Goal: Communication & Community: Answer question/provide support

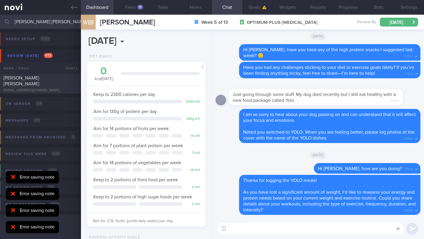
select select "9"
click at [13, 177] on icon at bounding box center [13, 177] width 4 height 4
click at [12, 192] on icon at bounding box center [13, 194] width 4 height 4
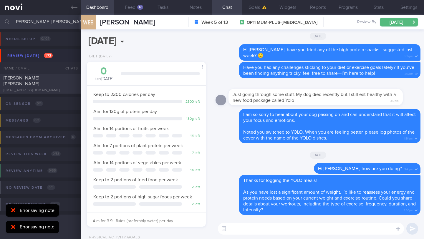
click at [12, 212] on icon at bounding box center [13, 210] width 4 height 6
click at [12, 224] on icon at bounding box center [13, 227] width 4 height 6
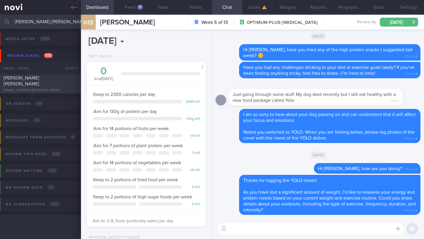
click at [38, 78] on span "[PERSON_NAME] [PERSON_NAME]" at bounding box center [22, 81] width 36 height 11
type input "23-25/9 Check for logs and coach"
type textarea "**Pt is PESCATARIAN - Finds it hard to find food options in [GEOGRAPHIC_DATA] (…"
select select "8"
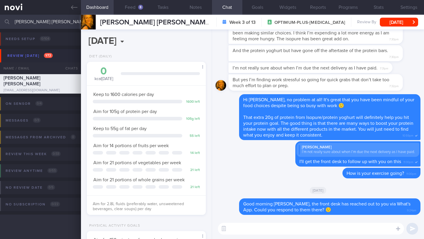
scroll to position [60, 104]
click at [131, 5] on button "Feed 8" at bounding box center [130, 7] width 33 height 15
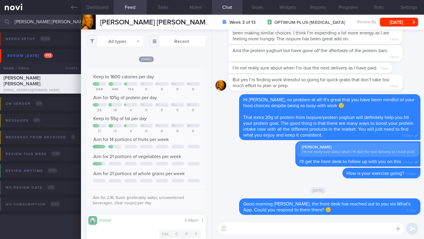
click at [262, 231] on textarea at bounding box center [311, 229] width 186 height 12
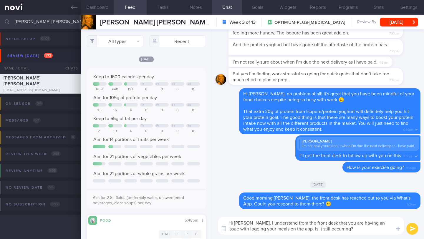
type textarea "Hi [PERSON_NAME], I understand from the front desk that you are having an issue…"
click at [411, 226] on button "submit" at bounding box center [412, 229] width 12 height 12
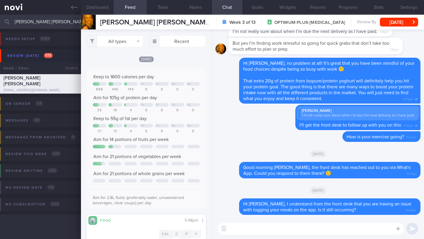
click at [283, 232] on textarea at bounding box center [311, 229] width 186 height 12
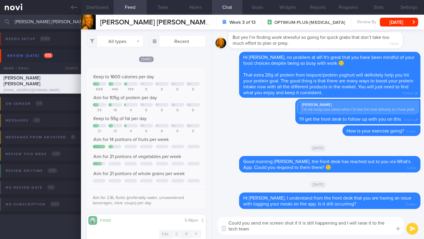
drag, startPoint x: 250, startPoint y: 223, endPoint x: 219, endPoint y: 221, distance: 31.0
click at [219, 221] on textarea "Could you send me screen shot if it is still happening and I will raise it to t…" at bounding box center [311, 226] width 186 height 18
click at [278, 223] on textarea "Please send me screen shot if it is still happening and I will raise it to the …" at bounding box center [311, 226] width 186 height 18
type textarea "Please send me screenshot if it is still happening and I will raise it to the t…"
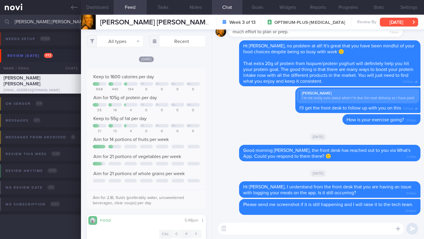
click at [396, 22] on button "[DATE]" at bounding box center [399, 22] width 38 height 9
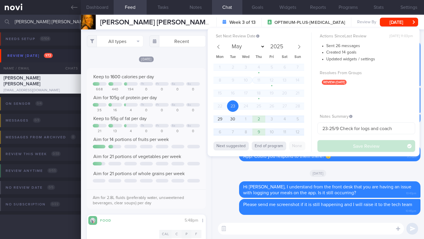
click at [183, 62] on div "[DATE]" at bounding box center [146, 59] width 119 height 6
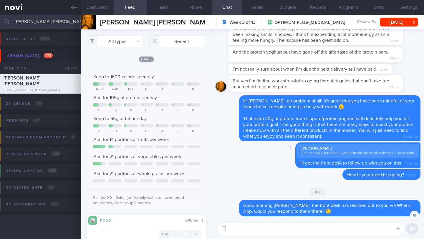
scroll to position [-112, 0]
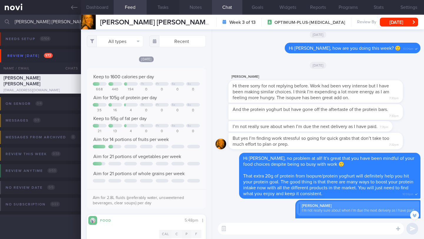
click at [198, 6] on button "Notes" at bounding box center [195, 7] width 33 height 15
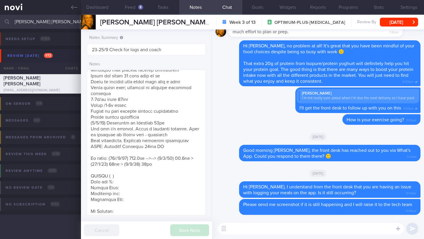
click at [260, 226] on textarea at bounding box center [311, 229] width 186 height 12
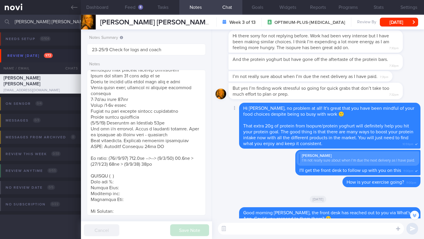
scroll to position [-62, 0]
paste textarea "Would you be interested in exploring a healthy meal delivery option? It could b…"
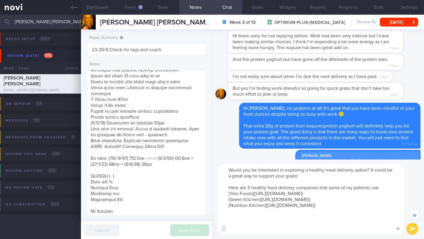
scroll to position [0, 0]
click at [367, 172] on textarea "Would you be interested in exploring a healthy meal delivery option? It could b…" at bounding box center [311, 199] width 186 height 71
type textarea "Would you be interested in exploring a healthy meal delivery option while thing…"
click at [409, 233] on button "submit" at bounding box center [412, 229] width 12 height 12
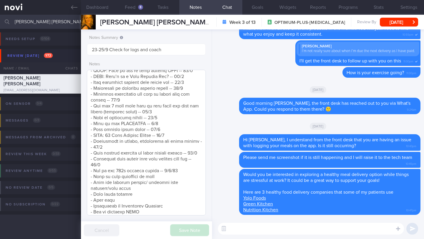
scroll to position [518, 0]
click at [181, 185] on textarea at bounding box center [146, 143] width 119 height 146
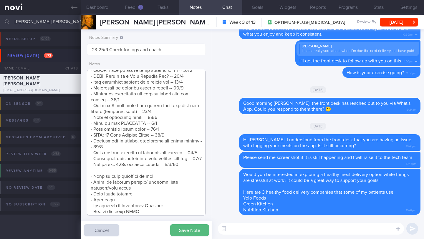
scroll to position [633, 0]
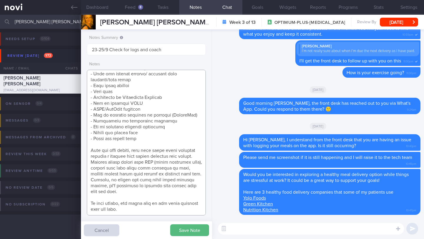
click at [137, 74] on textarea at bounding box center [146, 143] width 119 height 146
click at [182, 73] on textarea at bounding box center [146, 143] width 119 height 146
paste textarea "[Prepped SG]([URL][DOMAIN_NAME])"
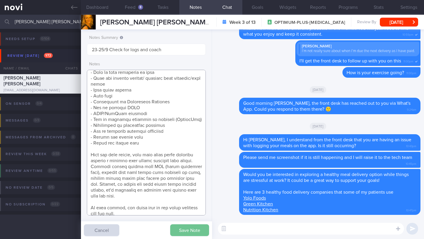
type textarea "**Pt is PESCATARIAN - Finds it hard to find food options in [GEOGRAPHIC_DATA] (…"
click at [192, 227] on button "Save Note" at bounding box center [189, 230] width 39 height 12
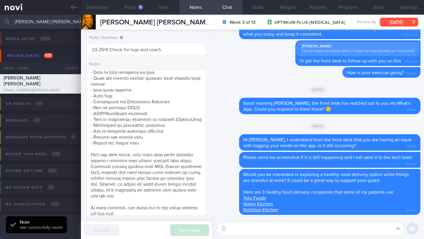
click at [390, 22] on button "[DATE]" at bounding box center [399, 22] width 38 height 9
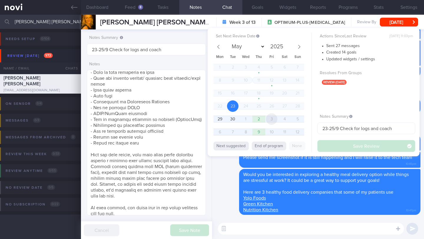
click at [273, 121] on span "3" at bounding box center [271, 118] width 11 height 11
select select "9"
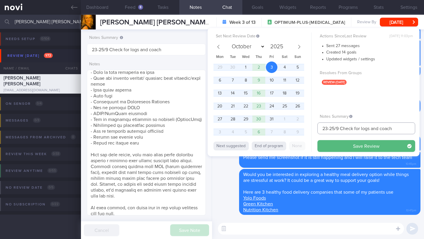
drag, startPoint x: 338, startPoint y: 128, endPoint x: 307, endPoint y: 130, distance: 31.3
click at [307, 130] on div "Set Next Review Date [DATE] May June July August September October November [DA…" at bounding box center [313, 92] width 212 height 128
type input "3/10 Check for logs and coach"
click at [334, 152] on div "Set Next Review Date [DATE] May June July August September October November [DA…" at bounding box center [313, 92] width 212 height 128
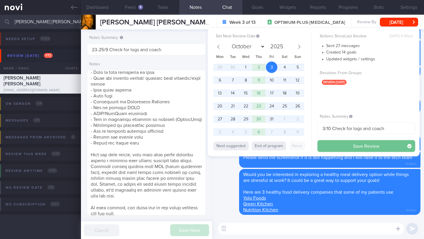
click at [335, 146] on button "Save Review" at bounding box center [366, 146] width 98 height 12
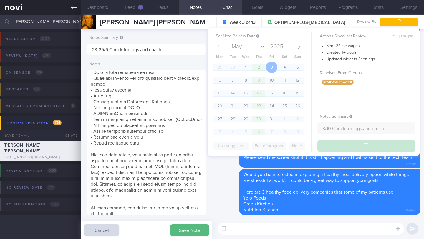
type input "3/10 Check for logs and coach"
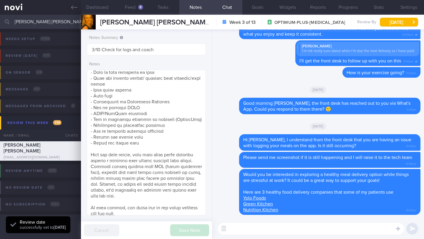
drag, startPoint x: 24, startPoint y: 12, endPoint x: 23, endPoint y: 19, distance: 6.6
click at [24, 12] on link at bounding box center [40, 7] width 81 height 15
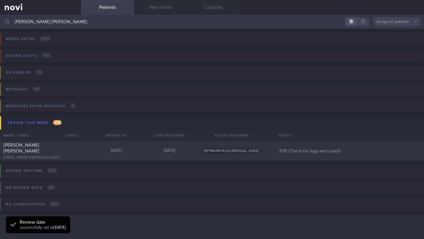
click at [23, 21] on input "[PERSON_NAME] [PERSON_NAME]" at bounding box center [212, 22] width 424 height 14
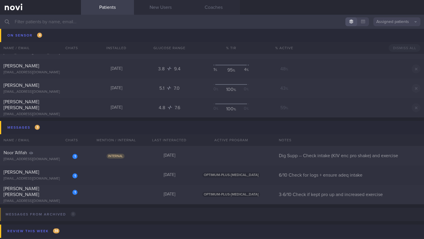
scroll to position [3480, 0]
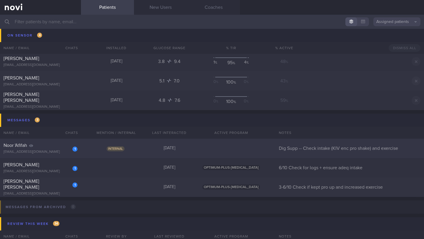
click at [46, 147] on div "Noor 'Afifah" at bounding box center [40, 145] width 72 height 6
select select "8"
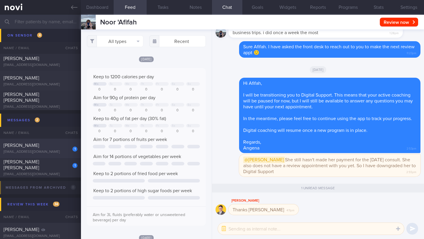
click at [51, 150] on div "[EMAIL_ADDRESS][DOMAIN_NAME]" at bounding box center [41, 152] width 74 height 4
type input "6/10 Check for logs + ensure adeq intake"
checkbox input "false"
select select "9"
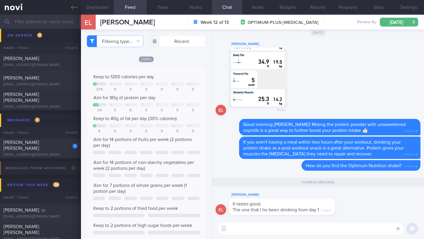
click at [250, 230] on textarea at bounding box center [311, 229] width 186 height 12
type textarea "That's great 🙂"
click at [201, 9] on button "Notes" at bounding box center [195, 7] width 33 height 15
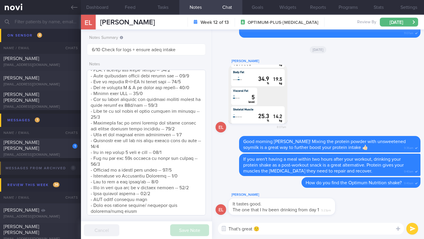
scroll to position [638, 0]
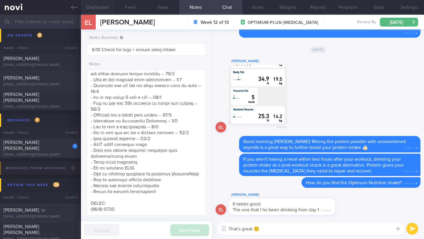
click at [101, 9] on button "Dashboard" at bounding box center [97, 7] width 33 height 15
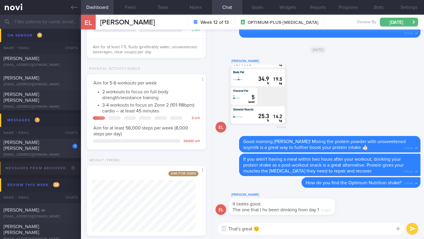
scroll to position [220, 0]
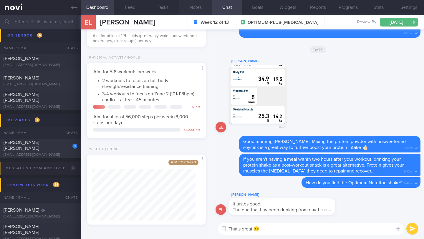
click at [192, 10] on button "Notes" at bounding box center [195, 7] width 33 height 15
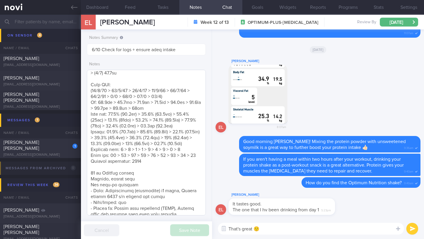
scroll to position [217, 0]
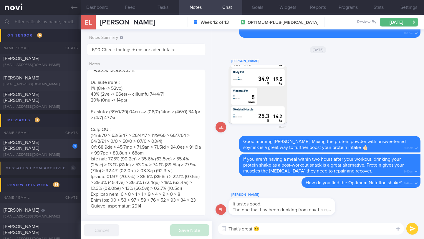
click at [409, 228] on button "submit" at bounding box center [412, 229] width 12 height 12
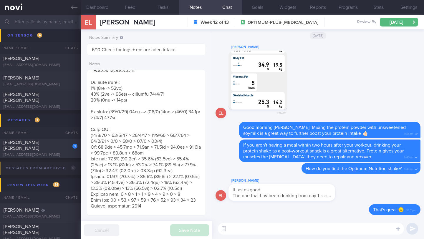
click at [304, 226] on textarea at bounding box center [311, 229] width 186 height 12
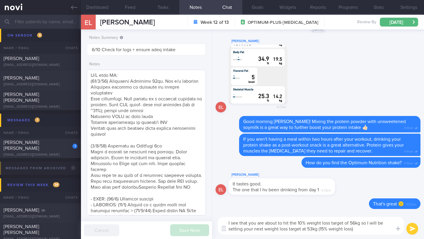
scroll to position [0, 0]
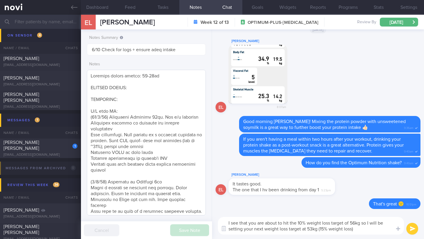
type textarea "I see that you are about to hit the 10% weight loss target of 56kg so I will be…"
click at [176, 76] on textarea at bounding box center [146, 143] width 119 height 146
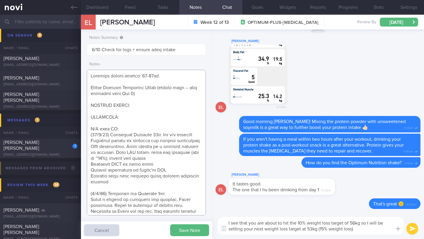
type textarea "Personal target weight: 52-54kg Taking Optimum Nutrition Shake (tastes good -- …"
drag, startPoint x: 353, startPoint y: 232, endPoint x: 213, endPoint y: 219, distance: 140.9
click at [213, 219] on div "I see that you are about to hit the 10% weight loss target of 56kg so I will be…" at bounding box center [318, 225] width 212 height 26
paste textarea "Since you are about to hit your 10% weight loss target of 56kg, I am setting yo…"
type textarea "Since you are about to hit your 10% weight loss target of 56kg, I am setting yo…"
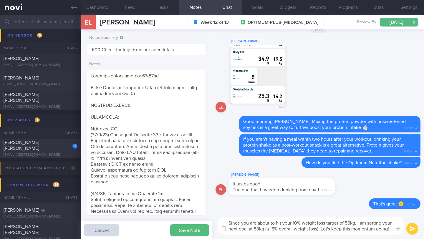
click at [412, 231] on button "submit" at bounding box center [412, 229] width 12 height 12
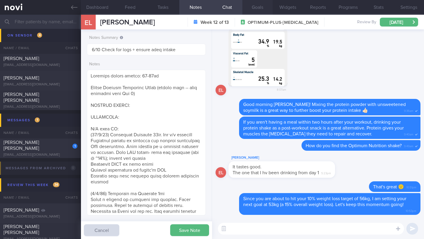
click at [263, 9] on button "Goals" at bounding box center [257, 7] width 30 height 15
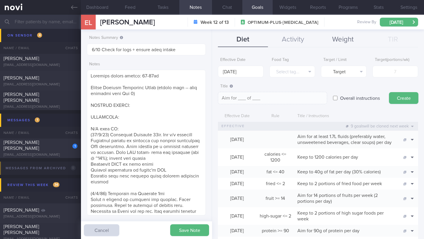
click at [345, 39] on button "Weight" at bounding box center [343, 39] width 50 height 15
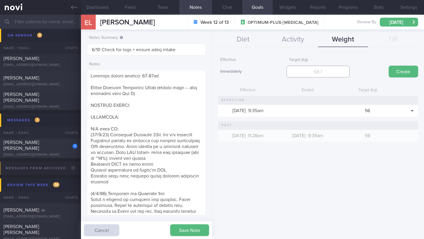
click at [321, 72] on input "number" at bounding box center [317, 72] width 63 height 12
type input "53"
click at [407, 69] on button "Create" at bounding box center [402, 72] width 29 height 12
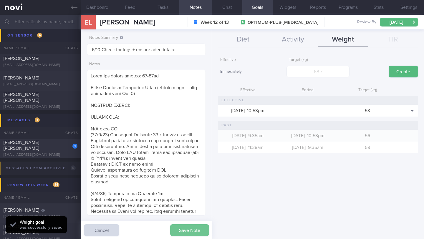
click at [186, 236] on button "Save Note" at bounding box center [189, 230] width 39 height 12
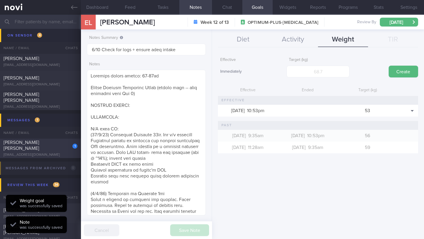
click at [51, 148] on div "1 [PERSON_NAME] [PERSON_NAME] [EMAIL_ADDRESS][DOMAIN_NAME]" at bounding box center [40, 148] width 81 height 18
type input "3-6/10 Check if kept pro up and increased exercise"
type textarea "([DATE]) Takes LAC brand PEA PROTEIN x2 scoops if he feels he needs to top up h…"
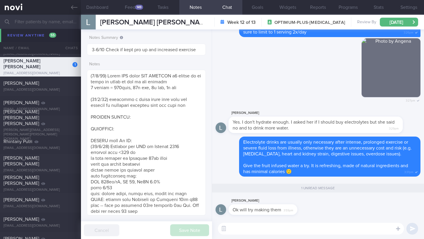
scroll to position [4368, 0]
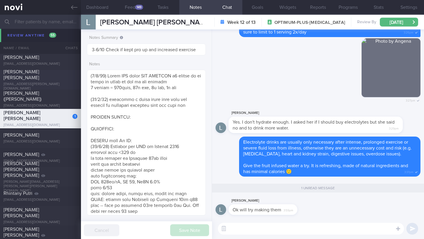
click at [71, 88] on div "[PERSON_NAME] [PERSON_NAME] [EMAIL_ADDRESS][PERSON_NAME][DOMAIN_NAME] [DATE] [D…" at bounding box center [212, 79] width 424 height 19
type input "6/10 Check on workout regimen"
type textarea "SUPPORT NEEDED: CHALLENGE: Doctor REVIEWS: ([DATE]) Tolerated [MEDICAL_DATA] 1m…"
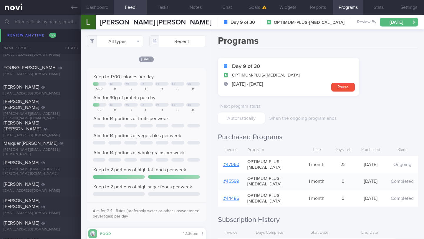
scroll to position [5414, 0]
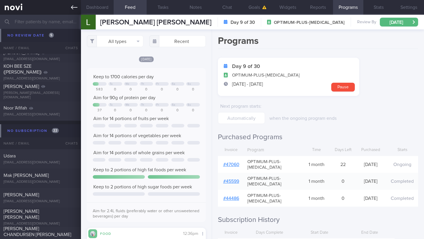
click at [74, 7] on icon at bounding box center [74, 7] width 6 height 4
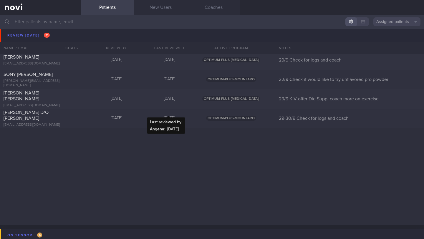
scroll to position [3052, 0]
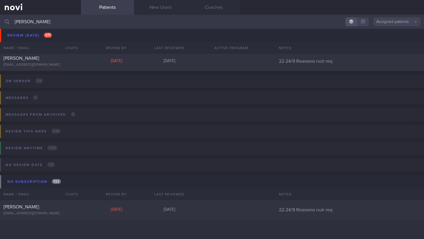
scroll to position [23, 0]
type input "[PERSON_NAME]"
click at [51, 215] on div "[EMAIL_ADDRESS][DOMAIN_NAME]" at bounding box center [41, 213] width 74 height 4
select select "8"
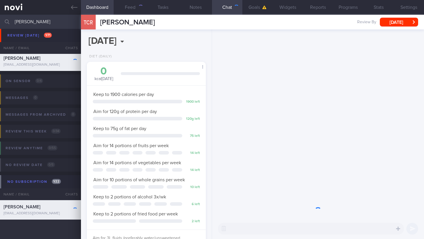
scroll to position [60, 104]
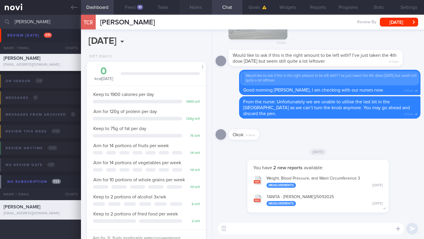
click at [195, 9] on button "Notes" at bounding box center [195, 7] width 33 height 15
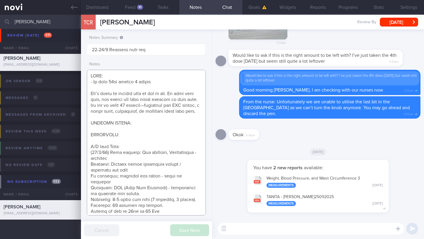
click at [138, 153] on textarea at bounding box center [146, 143] width 119 height 146
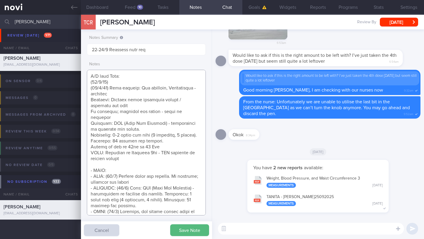
scroll to position [39, 0]
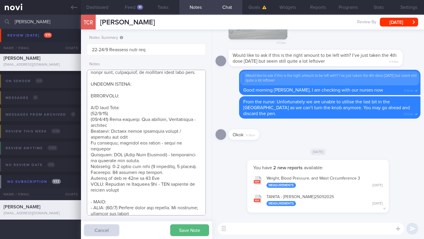
paste textarea "Side effects [MEDICAL_DATA] the first 3 days Had 1 urticaric lump over injectio…"
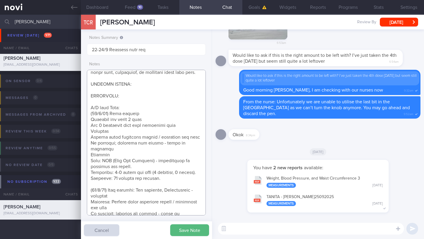
drag, startPoint x: 115, startPoint y: 138, endPoint x: 83, endPoint y: 136, distance: 31.8
click at [83, 137] on div "Notes Summary 22-24/9 Reassess nutr req Notes Save Note Cancel" at bounding box center [146, 133] width 131 height 209
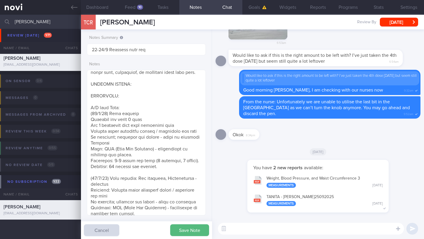
click at [86, 125] on div "Notes Summary 22-24/9 Reassess nutr req Notes Save Note Cancel" at bounding box center [146, 133] width 131 height 209
click at [87, 125] on textarea at bounding box center [146, 143] width 119 height 146
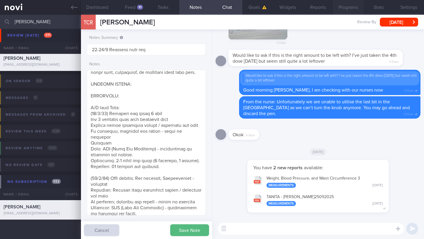
click at [345, 8] on button "Programs" at bounding box center [348, 7] width 30 height 15
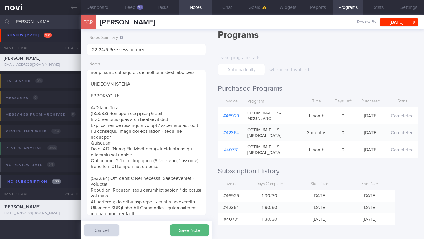
scroll to position [9, 0]
click at [152, 141] on textarea at bounding box center [146, 143] width 119 height 146
drag, startPoint x: 111, startPoint y: 142, endPoint x: 82, endPoint y: 142, distance: 29.1
click at [82, 142] on div "Notes Summary 22-24/9 Reassess nutr req Notes Save Note Cancel" at bounding box center [146, 133] width 131 height 209
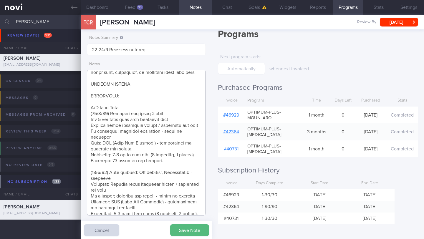
click at [170, 167] on textarea at bounding box center [146, 143] width 119 height 146
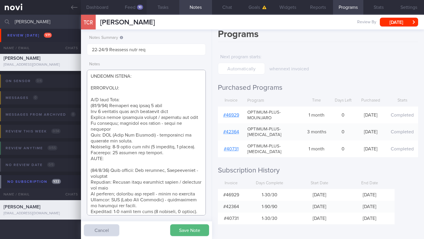
scroll to position [51, 0]
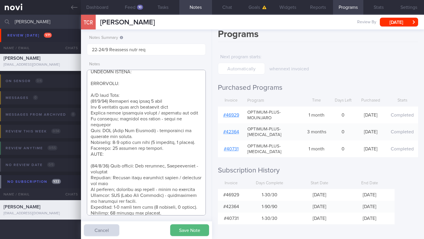
click at [112, 160] on textarea at bounding box center [146, 143] width 119 height 146
paste textarea "Mounjaro 10mg"
click at [191, 235] on button "Save Note" at bounding box center [189, 230] width 39 height 12
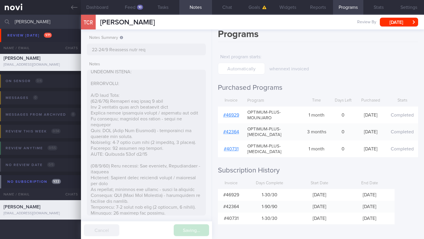
click at [191, 232] on div "Saving... Cancel" at bounding box center [146, 230] width 131 height 18
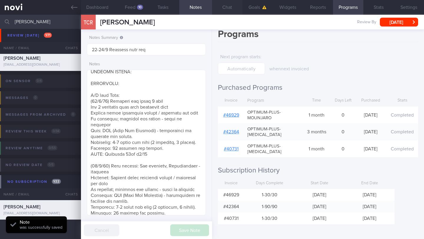
click at [231, 8] on button "Chat" at bounding box center [227, 7] width 30 height 15
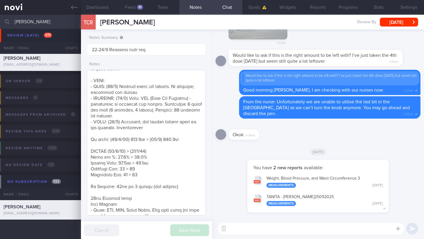
scroll to position [235, 0]
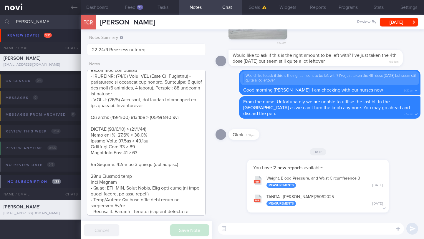
click at [186, 128] on textarea at bounding box center [146, 143] width 119 height 146
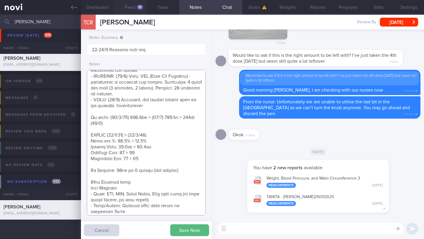
type textarea "LORE: - Ip dolo 16si ametco 7 adipis Eli’s doeiu te incidid utla et dol m ali. …"
click at [348, 9] on button "Programs" at bounding box center [348, 7] width 30 height 15
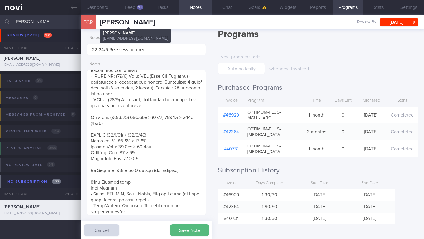
click at [127, 22] on span "[PERSON_NAME]" at bounding box center [127, 22] width 55 height 7
click at [128, 22] on span "[PERSON_NAME]" at bounding box center [127, 22] width 55 height 7
copy div "[PERSON_NAME] [PERSON_NAME] [PERSON_NAME] [PERSON_NAME][EMAIL_ADDRESS][DOMAIN_N…"
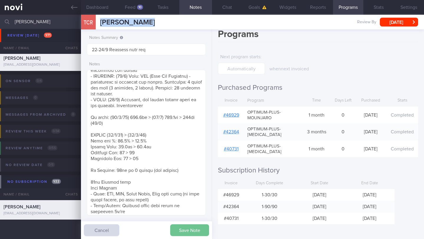
click at [186, 226] on button "Save Note" at bounding box center [189, 230] width 39 height 12
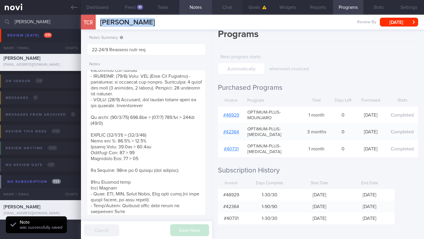
click at [225, 9] on button "Chat" at bounding box center [227, 7] width 30 height 15
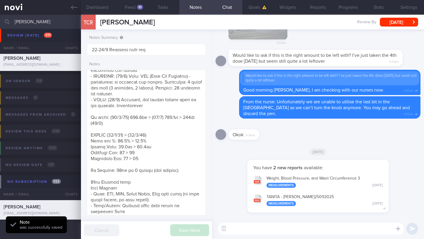
click at [250, 225] on textarea at bounding box center [311, 229] width 186 height 12
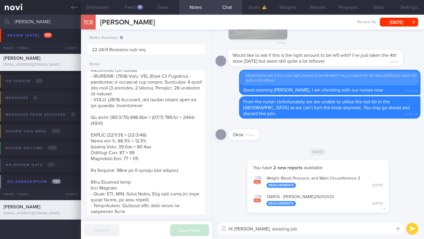
click at [301, 232] on textarea "Hi [PERSON_NAME], amazing job" at bounding box center [311, 229] width 186 height 12
click at [264, 229] on textarea "Hi [PERSON_NAME], amazing job reducing your fat percentage" at bounding box center [311, 229] width 186 height 12
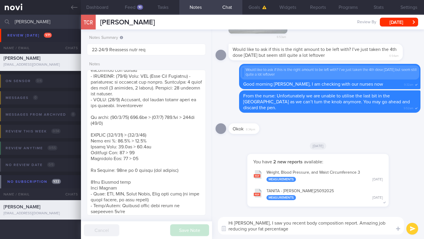
click at [379, 223] on textarea "Hi [PERSON_NAME], I saw you recent body composition report. Amazing job reducin…" at bounding box center [311, 226] width 186 height 18
click at [380, 231] on textarea "Hi [PERSON_NAME], I saw you recent body composition report. Amazing job losing …" at bounding box center [311, 226] width 186 height 18
click at [133, 7] on button "Feed 10" at bounding box center [130, 7] width 33 height 15
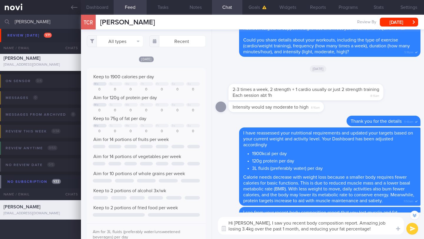
scroll to position [-395, 0]
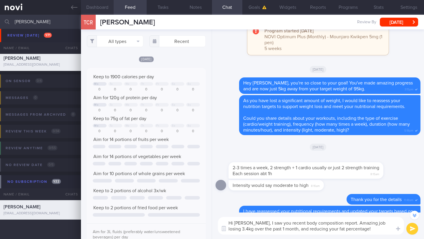
click at [100, 7] on button "Dashboard" at bounding box center [97, 7] width 33 height 15
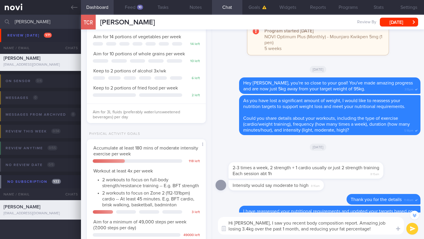
scroll to position [237, 0]
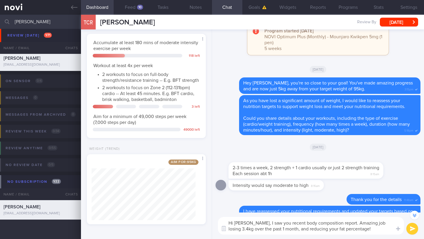
click at [379, 230] on textarea "Hi [PERSON_NAME], I saw you recent body composition report. Amazing job losing …" at bounding box center [311, 226] width 186 height 18
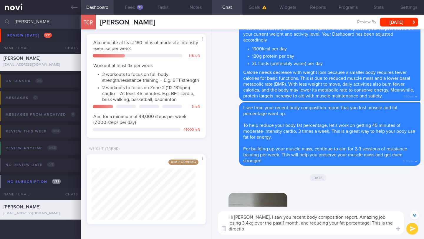
scroll to position [-230, 0]
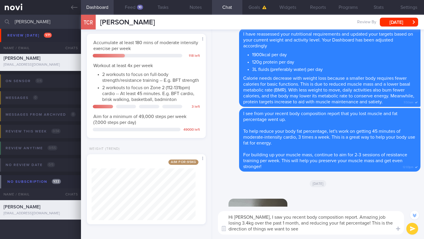
drag, startPoint x: 307, startPoint y: 230, endPoint x: 227, endPoint y: 217, distance: 81.3
click at [227, 217] on textarea "Hi [PERSON_NAME], I saw you recent body composition report. Amazing job losing …" at bounding box center [311, 223] width 186 height 24
paste textarea "r recent body composition report—amazing job! Losing 3.4kg over the past month …"
type textarea "Hi [PERSON_NAME], I saw your recent body composition report—amazing job! Losing…"
click at [410, 232] on button "submit" at bounding box center [412, 229] width 12 height 12
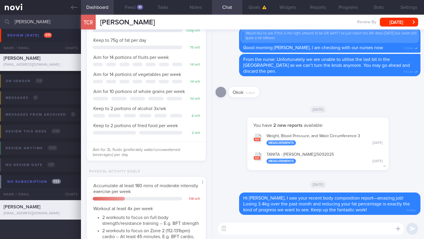
scroll to position [176, 0]
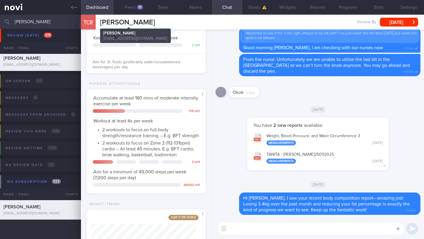
click at [135, 22] on span "[PERSON_NAME]" at bounding box center [127, 22] width 55 height 7
copy div "[PERSON_NAME] [PERSON_NAME] [PERSON_NAME] [PERSON_NAME][EMAIL_ADDRESS][DOMAIN_N…"
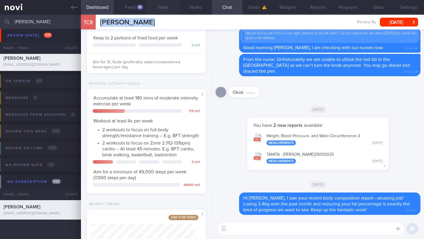
scroll to position [294172, 294128]
click at [394, 24] on button "[DATE]" at bounding box center [399, 22] width 38 height 9
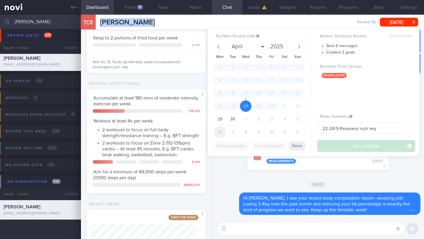
click at [218, 134] on span "6" at bounding box center [219, 131] width 11 height 11
select select "9"
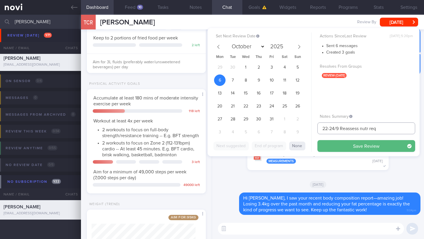
drag, startPoint x: 340, startPoint y: 128, endPoint x: 313, endPoint y: 128, distance: 26.8
click at [313, 128] on div "Set Next Review Date [DATE] April May June July August September October Novemb…" at bounding box center [313, 92] width 212 height 128
drag, startPoint x: 370, startPoint y: 127, endPoint x: 332, endPoint y: 129, distance: 37.8
click at [332, 129] on input "6/10 Reassess nutr req" at bounding box center [366, 128] width 98 height 12
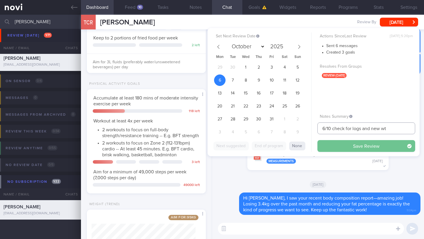
type input "6/10 check for logs and new wt"
click at [357, 146] on button "Save Review" at bounding box center [366, 146] width 98 height 12
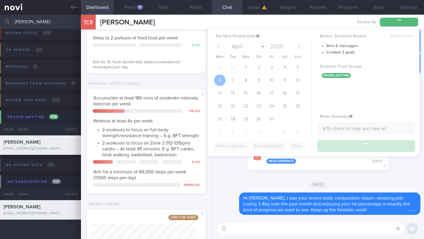
scroll to position [3, 0]
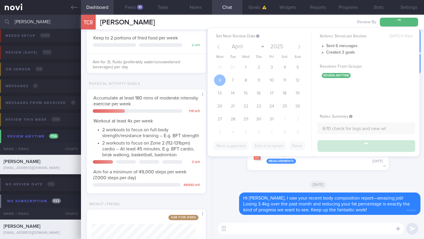
type input "6/10 check for logs and new wt"
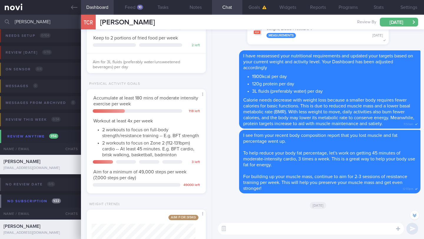
scroll to position [-407, 0]
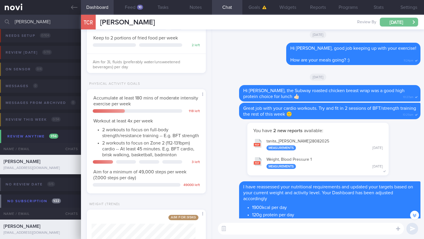
click at [396, 19] on button "[DATE]" at bounding box center [399, 22] width 38 height 9
click at [45, 22] on input "[PERSON_NAME]" at bounding box center [212, 22] width 424 height 14
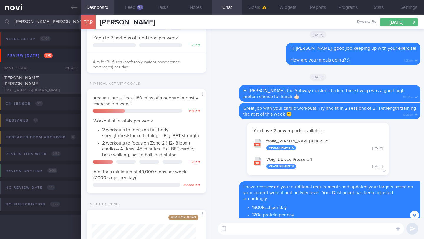
type input "[PERSON_NAME] [PERSON_NAME]"
click at [57, 82] on div "[PERSON_NAME] [PERSON_NAME]" at bounding box center [40, 81] width 72 height 12
type input "25/9: Check logs and coach"
type textarea "[MEDICAL_DATA], DAIRY ALLERGY SUPPORT NEEDED: CHALLENGE: R/V with [PERSON_NAME]…"
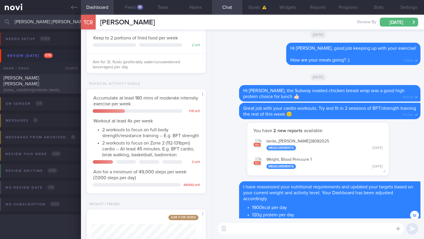
select select "8"
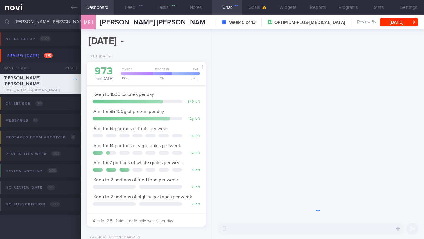
scroll to position [60, 104]
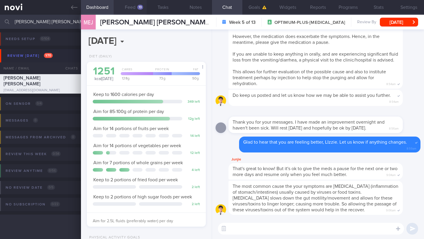
click at [129, 6] on button "Feed 13" at bounding box center [130, 7] width 33 height 15
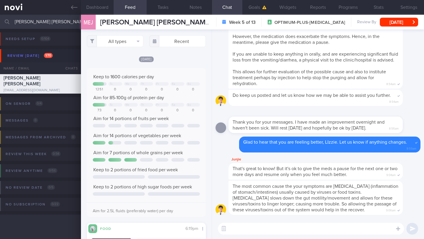
click at [253, 231] on textarea at bounding box center [311, 229] width 186 height 12
drag, startPoint x: 248, startPoint y: 229, endPoint x: 305, endPoint y: 228, distance: 56.8
click at [304, 228] on textarea "Hi [PERSON_NAME], how are you feeling now" at bounding box center [311, 229] width 186 height 12
type textarea "Hi [PERSON_NAME], just checking in. How are you feeling now?"
click at [415, 227] on button "submit" at bounding box center [412, 229] width 12 height 12
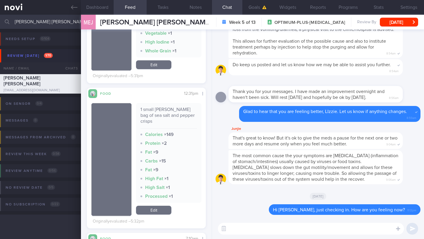
scroll to position [1165, 0]
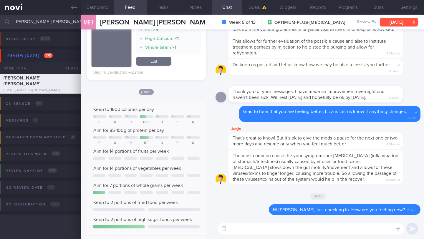
click at [401, 24] on button "[DATE]" at bounding box center [399, 22] width 38 height 9
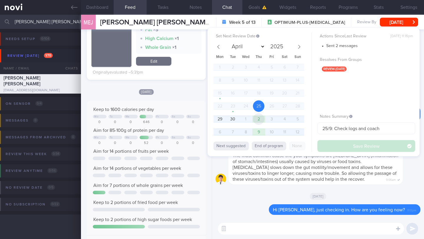
click at [257, 122] on span "2" at bounding box center [258, 118] width 11 height 11
select select "9"
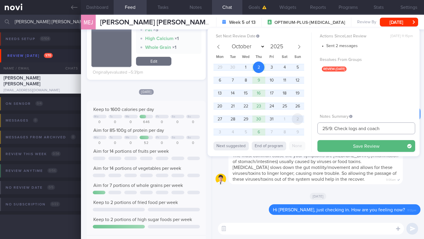
drag, startPoint x: 331, startPoint y: 128, endPoint x: 295, endPoint y: 122, distance: 37.3
click at [296, 125] on div "Set Next Review Date [DATE] April May June July August September October Novemb…" at bounding box center [313, 92] width 212 height 128
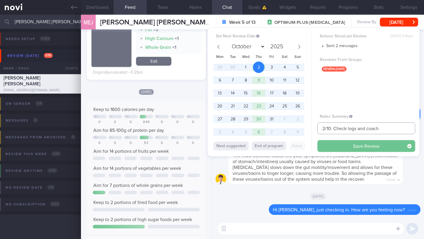
type input "2/10: Check logs and coach"
click at [334, 148] on button "Save Review" at bounding box center [366, 146] width 98 height 12
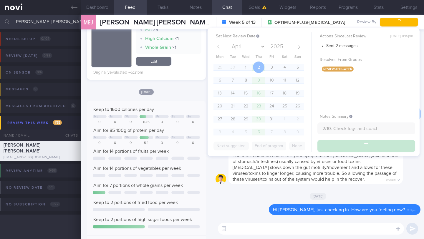
type input "2/10: Check logs and coach"
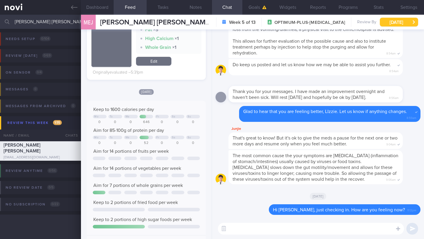
click at [405, 23] on button "[DATE]" at bounding box center [399, 22] width 38 height 9
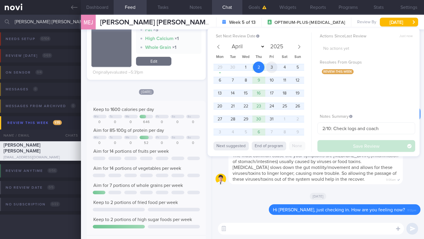
click at [270, 68] on span "3" at bounding box center [271, 66] width 11 height 11
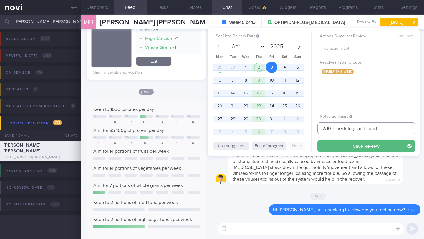
drag, startPoint x: 324, startPoint y: 128, endPoint x: 314, endPoint y: 128, distance: 10.3
click at [314, 128] on div "Set Next Review Date [DATE] April May June July August September October Novemb…" at bounding box center [313, 92] width 212 height 128
type input "3-6/10: Check logs and coach"
click at [337, 143] on button "Save Review" at bounding box center [366, 146] width 98 height 12
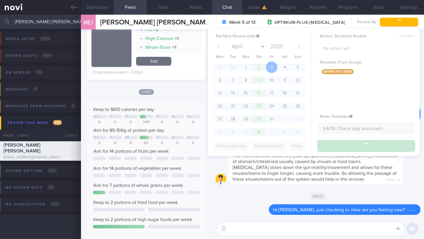
type input "3-6/10: Check logs and coach"
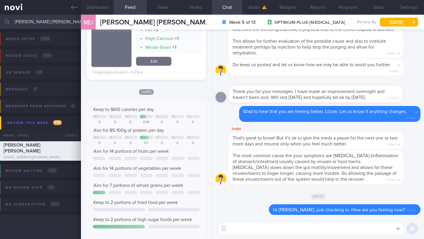
click at [60, 20] on input "[PERSON_NAME] [PERSON_NAME]" at bounding box center [212, 22] width 424 height 14
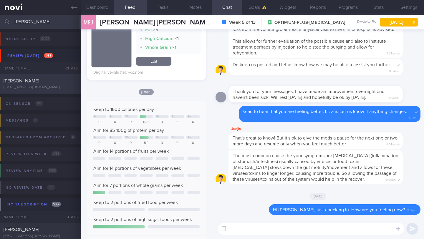
type input "[PERSON_NAME]"
click at [74, 86] on div "[EMAIL_ADDRESS][DOMAIN_NAME]" at bounding box center [41, 87] width 74 height 4
type input "24/9 Check intake and exercise"
type textarea "SUPPORT NEEDED: CHALLENGE: R/V with JJ: ([DATE]) Tolerated [MEDICAL_DATA] 14mg …"
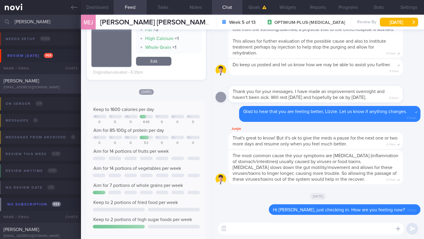
select select "8"
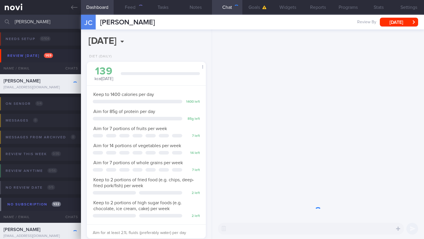
scroll to position [60, 104]
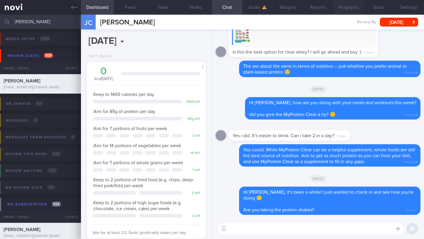
click at [337, 9] on button "Programs" at bounding box center [348, 7] width 30 height 15
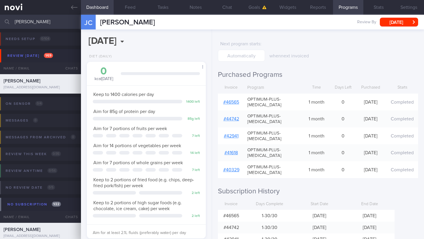
scroll to position [44, 0]
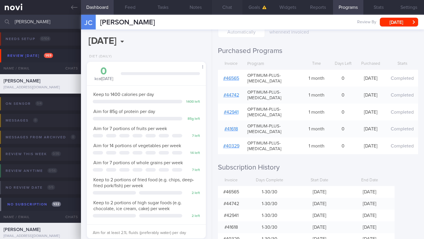
click at [224, 8] on button "Chat" at bounding box center [227, 7] width 30 height 15
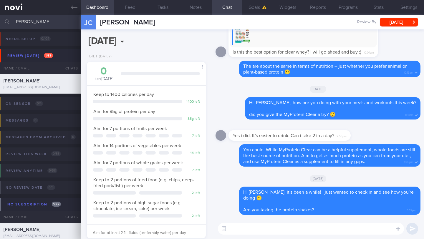
paste textarea "I noticed that your Optimum Plus programme concluded on ________ 2025, and you …"
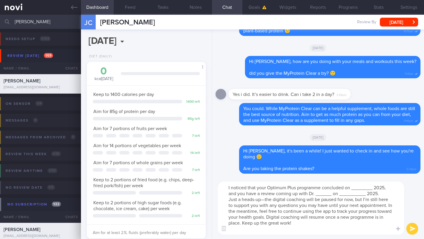
click at [229, 189] on textarea "I noticed that your Optimum Plus programme concluded on ________ 2025, and you …" at bounding box center [311, 208] width 186 height 53
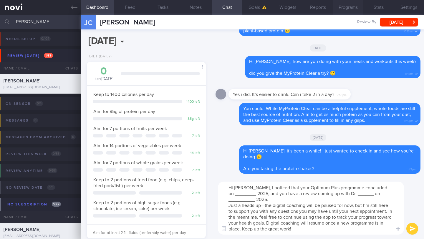
click at [342, 8] on button "Programs" at bounding box center [348, 7] width 30 height 15
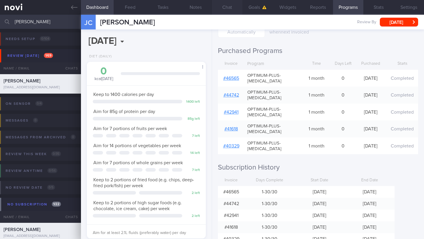
click at [227, 8] on button "Chat" at bounding box center [227, 7] width 30 height 15
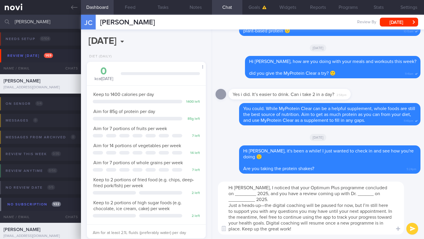
drag, startPoint x: 369, startPoint y: 189, endPoint x: 391, endPoint y: 188, distance: 22.1
click at [391, 188] on textarea "Hi [PERSON_NAME], I noticed that your Optimum Plus programme concluded on _____…" at bounding box center [311, 208] width 186 height 53
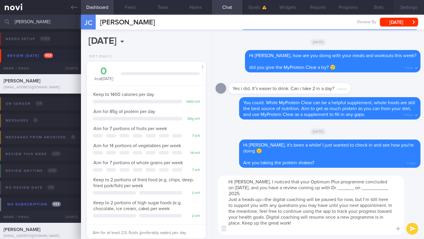
click at [403, 3] on button "Settings" at bounding box center [408, 7] width 30 height 15
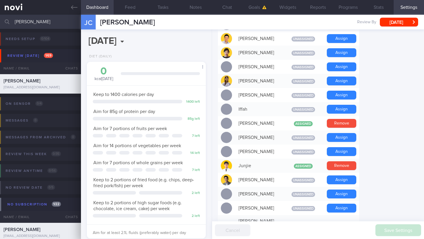
scroll to position [203, 0]
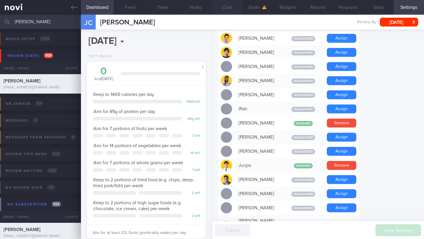
click at [225, 9] on button "Chat" at bounding box center [227, 7] width 30 height 15
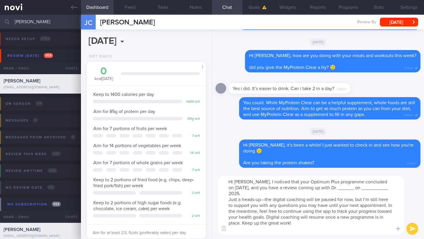
drag, startPoint x: 368, startPoint y: 189, endPoint x: 353, endPoint y: 189, distance: 15.0
click at [353, 189] on textarea "Hi [PERSON_NAME], I noticed that your Optimum Plus programme concluded on [DATE…" at bounding box center [311, 205] width 186 height 59
drag, startPoint x: 255, startPoint y: 194, endPoint x: 227, endPoint y: 193, distance: 28.0
click at [227, 193] on textarea "Hi [PERSON_NAME], I noticed that your Optimum Plus programme concluded on [DATE…" at bounding box center [311, 205] width 186 height 59
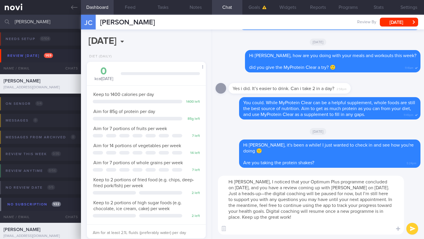
click at [260, 194] on textarea "Hi [PERSON_NAME], I noticed that your Optimum Plus programme concluded on [DATE…" at bounding box center [311, 205] width 186 height 59
click at [245, 182] on textarea "Hi [PERSON_NAME], I noticed that your Optimum Plus programme concluded on [DATE…" at bounding box center [311, 205] width 186 height 59
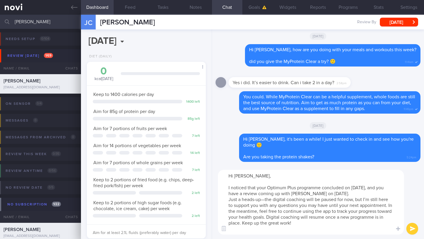
click at [383, 193] on textarea "Hi [PERSON_NAME], I noticed that your Optimum Plus programme concluded on [DATE…" at bounding box center [311, 202] width 186 height 65
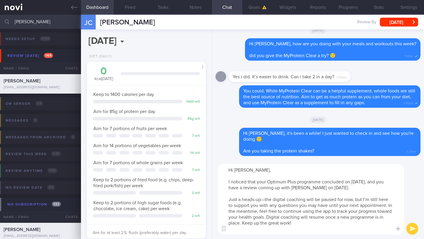
click at [267, 217] on textarea "Hi [PERSON_NAME], I noticed that your Optimum Plus programme concluded on [DATE…" at bounding box center [311, 199] width 186 height 71
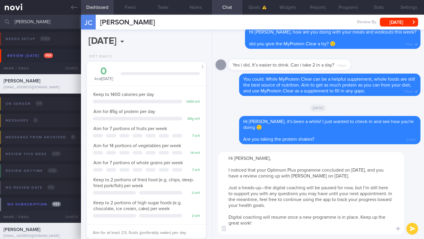
click at [307, 226] on textarea "Hi [PERSON_NAME], I noticed that your Optimum Plus programme concluded on [DATE…" at bounding box center [311, 193] width 186 height 82
click at [304, 232] on textarea "Hi [PERSON_NAME], I noticed that your Optimum Plus programme concluded on [DATE…" at bounding box center [311, 193] width 186 height 82
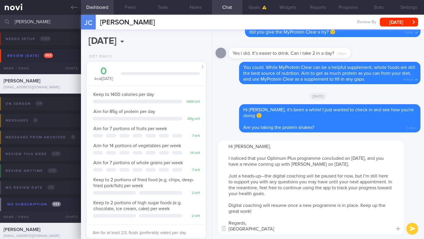
type textarea "Hi [PERSON_NAME], I noticed that your Optimum Plus programme concluded on [DATE…"
click at [413, 231] on button "submit" at bounding box center [412, 229] width 12 height 12
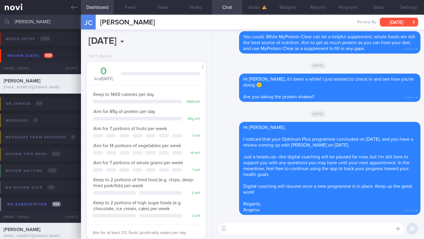
click at [406, 23] on button "[DATE]" at bounding box center [399, 22] width 38 height 9
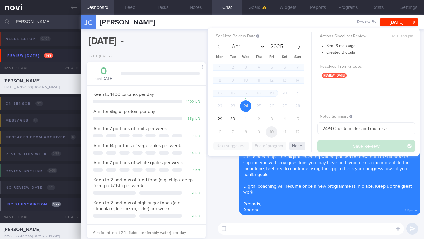
click at [271, 133] on span "10" at bounding box center [271, 131] width 11 height 11
select select "9"
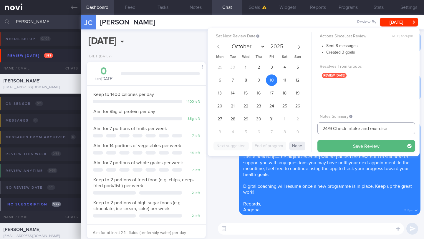
drag, startPoint x: 332, startPoint y: 129, endPoint x: 311, endPoint y: 126, distance: 20.5
click at [311, 126] on div "Set Next Review Date [DATE] April May June July August September October Novemb…" at bounding box center [313, 92] width 212 height 128
drag, startPoint x: 352, startPoint y: 128, endPoint x: 402, endPoint y: 128, distance: 50.3
click at [402, 128] on input "10/10 Check intake and exercise" at bounding box center [366, 128] width 98 height 12
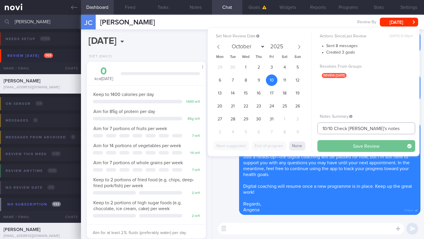
type input "10/10 Check [PERSON_NAME]'s notes"
click at [379, 148] on button "Save Review" at bounding box center [366, 146] width 98 height 12
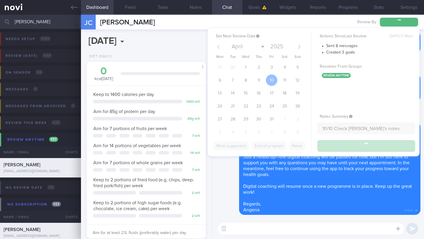
type input "10/10 Check [PERSON_NAME]'s notes"
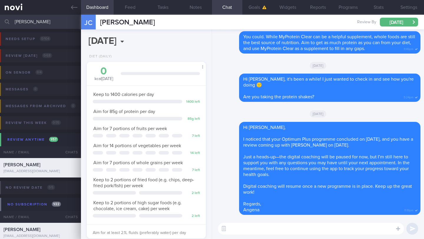
click at [34, 22] on input "[PERSON_NAME]" at bounding box center [212, 22] width 424 height 14
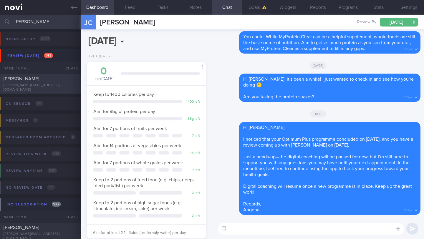
type input "[PERSON_NAME]"
click at [39, 81] on span "[PERSON_NAME]" at bounding box center [22, 79] width 36 height 5
type input "23/9 Check for logs and coach"
type textarea "Logging R/V with [PERSON_NAME]: ([DATE]) [MEDICAL_DATA] 6.7%. tries to adhere m…"
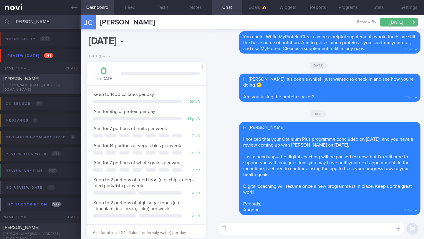
select select "8"
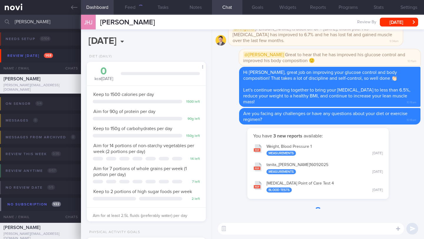
scroll to position [52, 104]
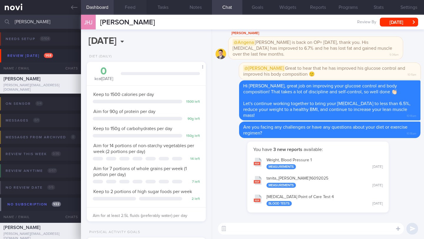
click at [131, 7] on button "Feed" at bounding box center [130, 7] width 33 height 15
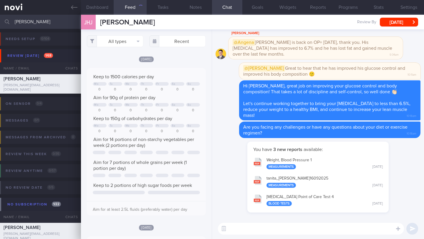
scroll to position [26, 107]
click at [198, 8] on button "Notes" at bounding box center [195, 7] width 33 height 15
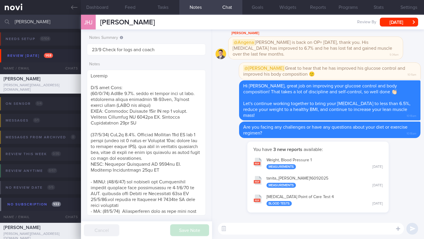
click at [252, 230] on textarea at bounding box center [311, 229] width 186 height 12
type textarea "h"
click at [285, 228] on textarea "Hi [PERSON_NAME]," at bounding box center [311, 229] width 186 height 12
paste textarea "How are your meals and exercise going? Do you have any questions or concerns I …"
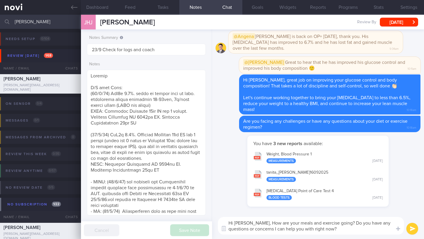
click at [252, 222] on textarea "Hi [PERSON_NAME], How are your meals and exercise going? Do you have any questi…" at bounding box center [311, 226] width 186 height 18
click at [326, 227] on textarea "Hi [PERSON_NAME], how are your meals and exercise going? Do you have any questi…" at bounding box center [311, 226] width 186 height 18
type textarea "Hi [PERSON_NAME], how are your meals and exercise going? Do you have any questi…"
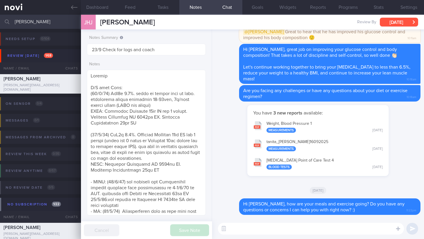
click at [400, 22] on button "[DATE]" at bounding box center [399, 22] width 38 height 9
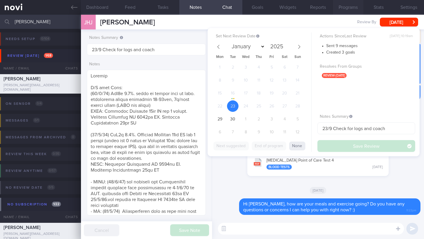
click at [342, 7] on button "Programs" at bounding box center [348, 7] width 30 height 15
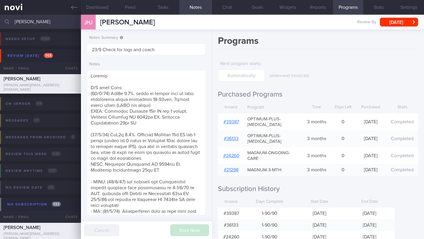
drag, startPoint x: 186, startPoint y: 23, endPoint x: 101, endPoint y: 20, distance: 84.8
click at [96, 19] on div "JHJ [PERSON_NAME] [PERSON_NAME] JIANSEN [EMAIL_ADDRESS][DOMAIN_NAME] Review By …" at bounding box center [252, 22] width 343 height 15
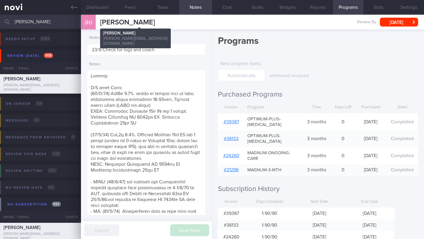
copy div "[PERSON_NAME]"
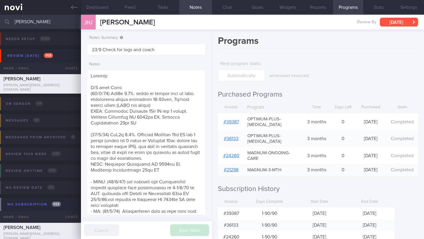
click at [395, 20] on button "[DATE]" at bounding box center [399, 22] width 38 height 9
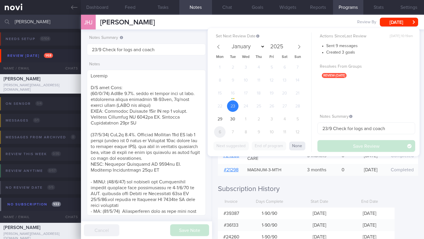
click at [219, 134] on span "6" at bounding box center [219, 131] width 11 height 11
select select "9"
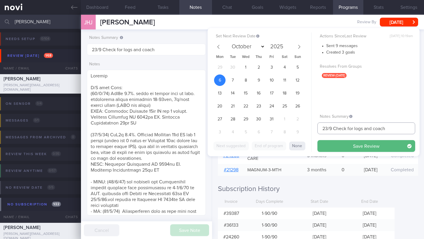
drag, startPoint x: 332, startPoint y: 129, endPoint x: 314, endPoint y: 128, distance: 18.0
click at [314, 128] on div "Set Next Review Date [DATE] January February March April May June July August S…" at bounding box center [313, 92] width 212 height 128
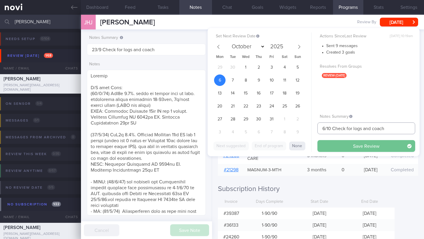
type input "6/10 Check for logs and coach"
click at [329, 144] on button "Save Review" at bounding box center [366, 146] width 98 height 12
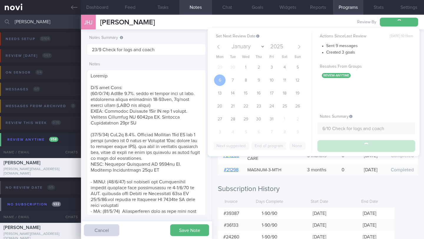
type input "6/10 Check for logs and coach"
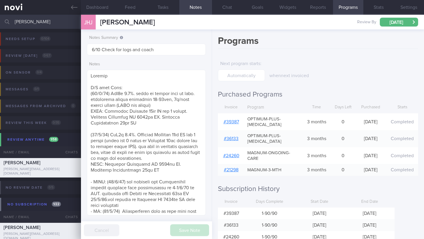
click at [49, 23] on input "[PERSON_NAME]" at bounding box center [212, 22] width 424 height 14
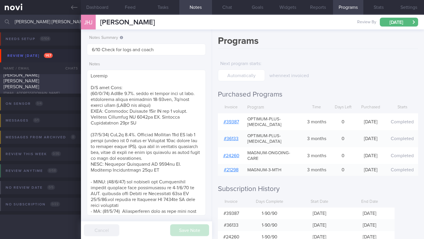
type input "[PERSON_NAME] [PERSON_NAME] [PERSON_NAME]"
click at [58, 91] on div "[EMAIL_ADDRESS][DOMAIN_NAME]" at bounding box center [41, 93] width 74 height 4
type input "23/9 Check for new appt"
type textarea "SUPPORT NEEDED: Inform on what to eat (especially when outside). What would hel…"
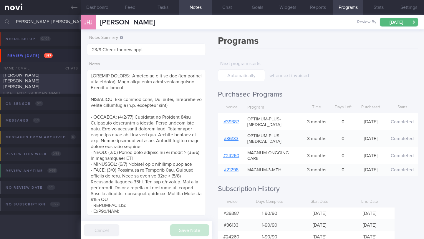
select select "8"
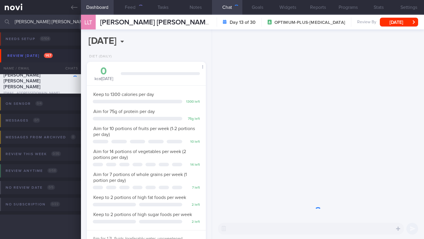
scroll to position [60, 104]
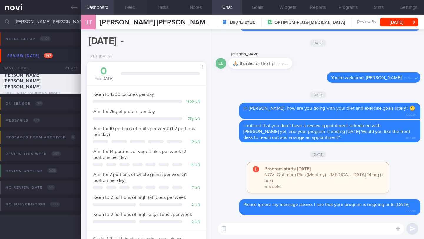
click at [137, 5] on button "Feed" at bounding box center [130, 7] width 33 height 15
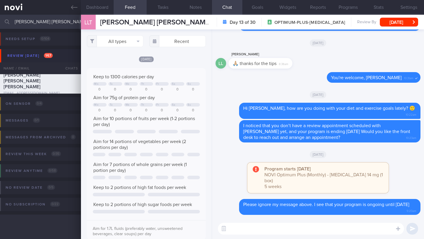
scroll to position [26, 107]
click at [293, 227] on textarea at bounding box center [311, 229] width 186 height 12
paste textarea "How are your meals and exercise going? Do you have any questions or concerns I …"
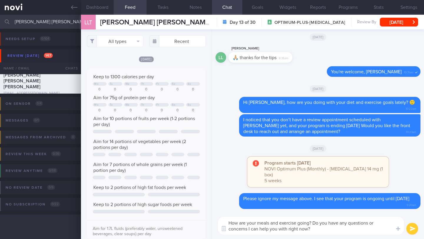
scroll to position [0, 0]
drag, startPoint x: 231, startPoint y: 222, endPoint x: 219, endPoint y: 222, distance: 11.2
click at [219, 222] on textarea "How are your meals and exercise going? Do you have any questions or concerns I …" at bounding box center [311, 226] width 186 height 18
type textarea "Hi [PERSON_NAME]! How are your meals and exercise going? Do you have any questi…"
click at [413, 229] on button "submit" at bounding box center [412, 229] width 12 height 12
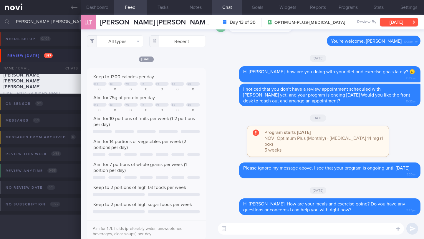
click at [397, 22] on button "[DATE]" at bounding box center [399, 22] width 38 height 9
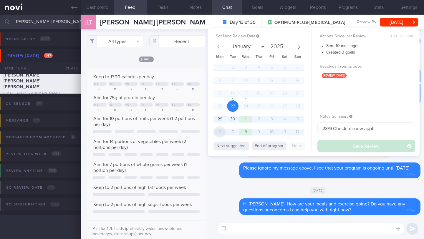
click at [224, 131] on span "6" at bounding box center [219, 131] width 11 height 11
select select "9"
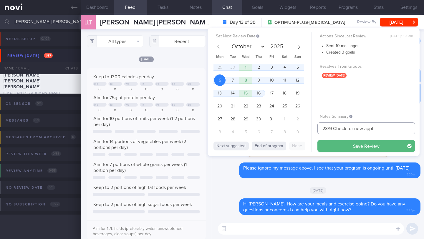
drag, startPoint x: 332, startPoint y: 129, endPoint x: 303, endPoint y: 128, distance: 28.6
click at [303, 128] on div "Set Next Review Date [DATE] January February March April May June July August S…" at bounding box center [313, 92] width 212 height 128
drag, startPoint x: 378, startPoint y: 127, endPoint x: 333, endPoint y: 127, distance: 45.6
click at [333, 127] on input "6/10 Check for new appt" at bounding box center [366, 128] width 98 height 12
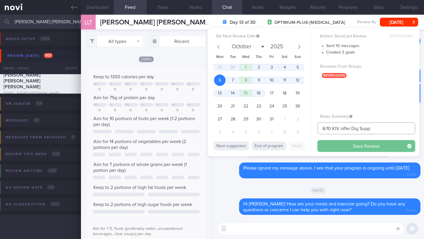
type input "6/10 KIV offer Dig Supp"
click at [334, 144] on button "Save Review" at bounding box center [366, 146] width 98 height 12
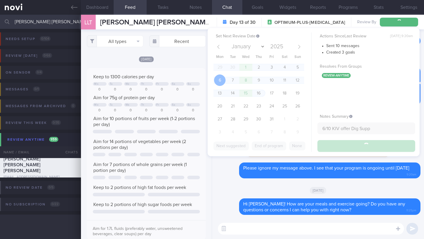
type input "6/10 KIV offer Dig Supp"
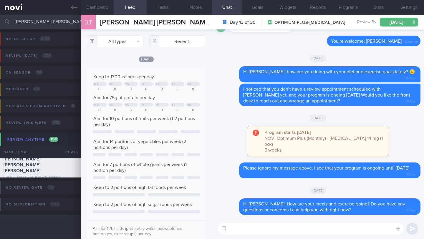
click at [47, 20] on input "[PERSON_NAME] [PERSON_NAME] [PERSON_NAME]" at bounding box center [212, 22] width 424 height 14
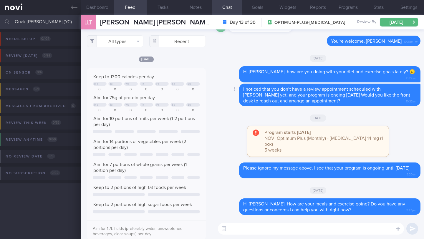
click at [224, 101] on div "Delete I noticed that you don’t have a review appointment scheduled with [PERSO…" at bounding box center [317, 95] width 205 height 22
click at [64, 21] on input "Quak [PERSON_NAME] (YC)" at bounding box center [212, 22] width 424 height 14
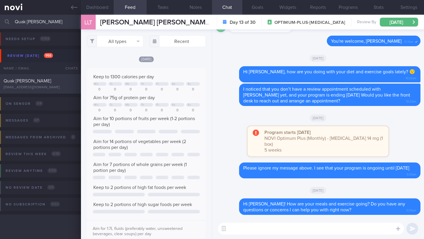
type input "Quak [PERSON_NAME]"
click at [45, 83] on div "Quak [PERSON_NAME]" at bounding box center [40, 81] width 72 height 6
type input "24/9 Check for logs/reply -- KIV check if pref Dig Supp"
type textarea "SUPPORT NEEDED: Feedback on meals and workouts CHALLENGE: Stress eating, Eating…"
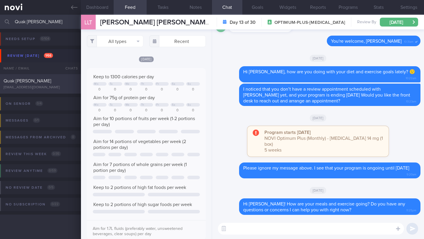
select select "8"
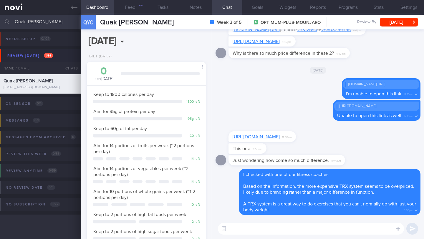
scroll to position [60, 104]
drag, startPoint x: 157, startPoint y: 24, endPoint x: 90, endPoint y: 19, distance: 67.5
click at [90, 19] on div "QYC Quak Yew [PERSON_NAME] Yew Chong [EMAIL_ADDRESS][DOMAIN_NAME] Week 3 of 5 O…" at bounding box center [252, 22] width 343 height 15
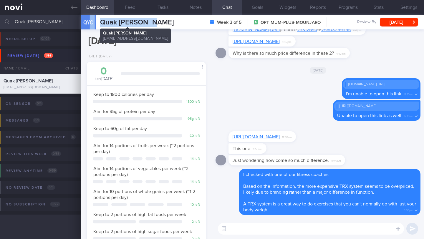
click at [124, 24] on span "Quak [PERSON_NAME]" at bounding box center [137, 22] width 74 height 7
drag, startPoint x: 99, startPoint y: 22, endPoint x: 159, endPoint y: 24, distance: 60.4
click at [159, 24] on div "QYC Quak Yew [PERSON_NAME] Yew Chong [EMAIL_ADDRESS][DOMAIN_NAME] Week 3 of 5 O…" at bounding box center [252, 22] width 343 height 15
copy span "Quak [PERSON_NAME]"
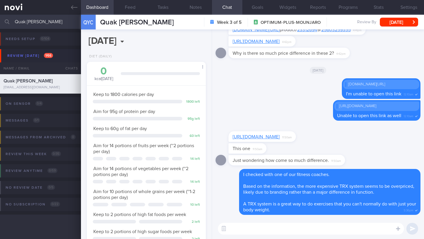
click at [238, 227] on textarea at bounding box center [311, 229] width 186 height 12
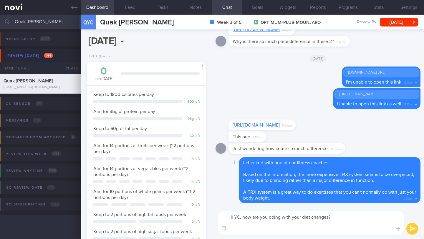
scroll to position [0, 0]
type textarea "Hi YC, how are you doing with your diet changes? Did you end up going for the T…"
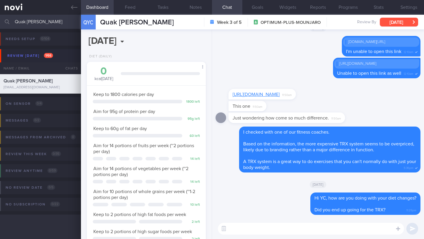
click at [400, 24] on button "[DATE]" at bounding box center [399, 22] width 38 height 9
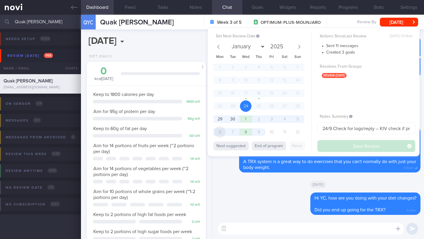
click at [218, 134] on span "6" at bounding box center [219, 131] width 11 height 11
select select "9"
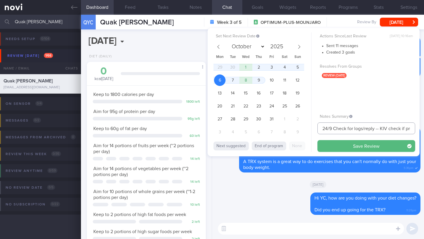
drag, startPoint x: 332, startPoint y: 129, endPoint x: 312, endPoint y: 128, distance: 19.5
click at [312, 128] on div "Set Next Review Date [DATE] January February March April May June July August S…" at bounding box center [313, 92] width 212 height 128
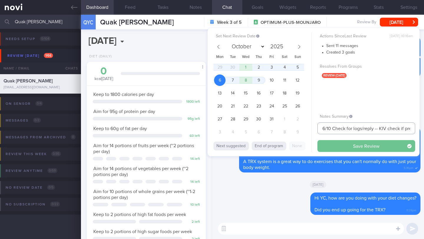
type input "6/10 Check for logs/reply -- KIV check if pref Dig Supp"
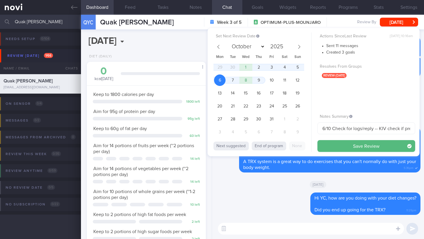
drag, startPoint x: 339, startPoint y: 140, endPoint x: 338, endPoint y: 143, distance: 3.0
click at [339, 141] on button "Save Review" at bounding box center [366, 146] width 98 height 12
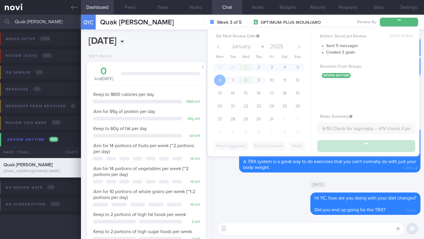
type input "6/10 Check for logs/reply -- KIV check if pref Dig Supp"
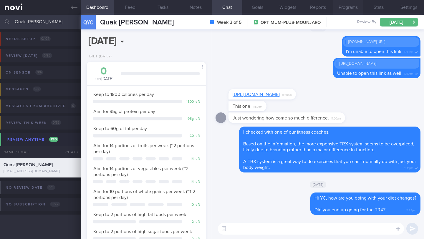
click at [350, 6] on button "Programs" at bounding box center [348, 7] width 30 height 15
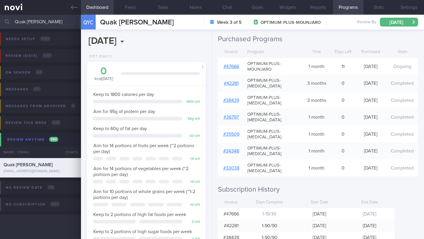
scroll to position [123, 0]
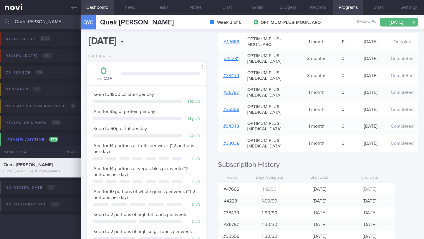
click at [33, 24] on input "Quak [PERSON_NAME]" at bounding box center [212, 22] width 424 height 14
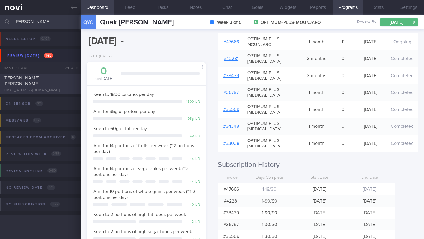
type input "[PERSON_NAME]"
click at [46, 88] on div "[EMAIL_ADDRESS][DOMAIN_NAME]" at bounding box center [41, 90] width 74 height 4
type input "25/9 Check logs"
type textarea "**Loremip dolors ame cons** (53/9/53) adi eli seddoei tempo,in utla e dol ‘Magn…"
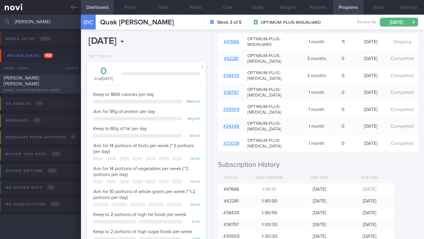
select select "8"
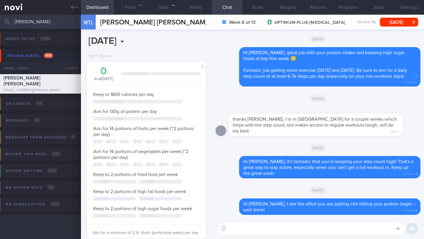
scroll to position [294172, 294128]
click at [128, 11] on button "Feed" at bounding box center [130, 7] width 33 height 15
click at [124, 17] on div "MTL [PERSON_NAME] [PERSON_NAME] [PERSON_NAME] [PERSON_NAME] [EMAIL_ADDRESS][DOM…" at bounding box center [145, 22] width 129 height 15
click at [123, 19] on span "[PERSON_NAME] [PERSON_NAME]" at bounding box center [155, 22] width 111 height 7
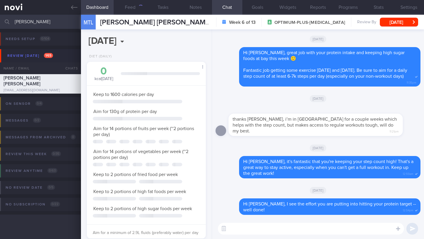
click at [122, 22] on span "[PERSON_NAME] [PERSON_NAME]" at bounding box center [155, 22] width 111 height 7
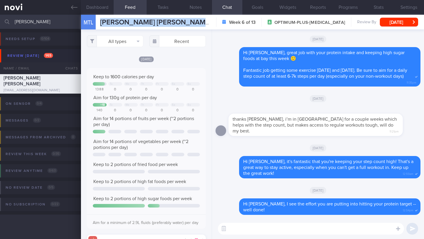
scroll to position [26, 107]
